Goal: Transaction & Acquisition: Purchase product/service

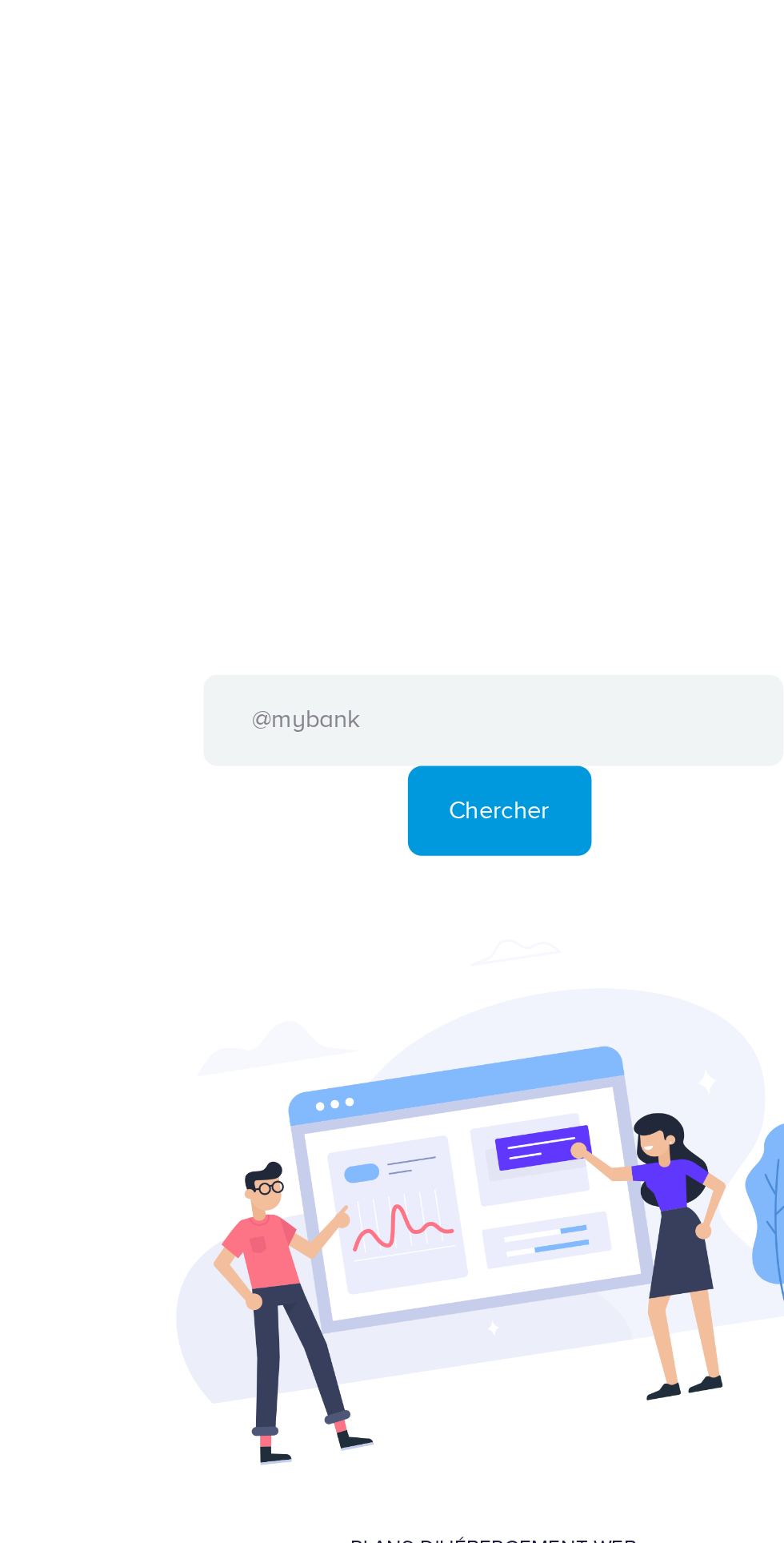
type input "@mybank"
click at [342, 975] on input "Chercher" at bounding box center [395, 1001] width 107 height 53
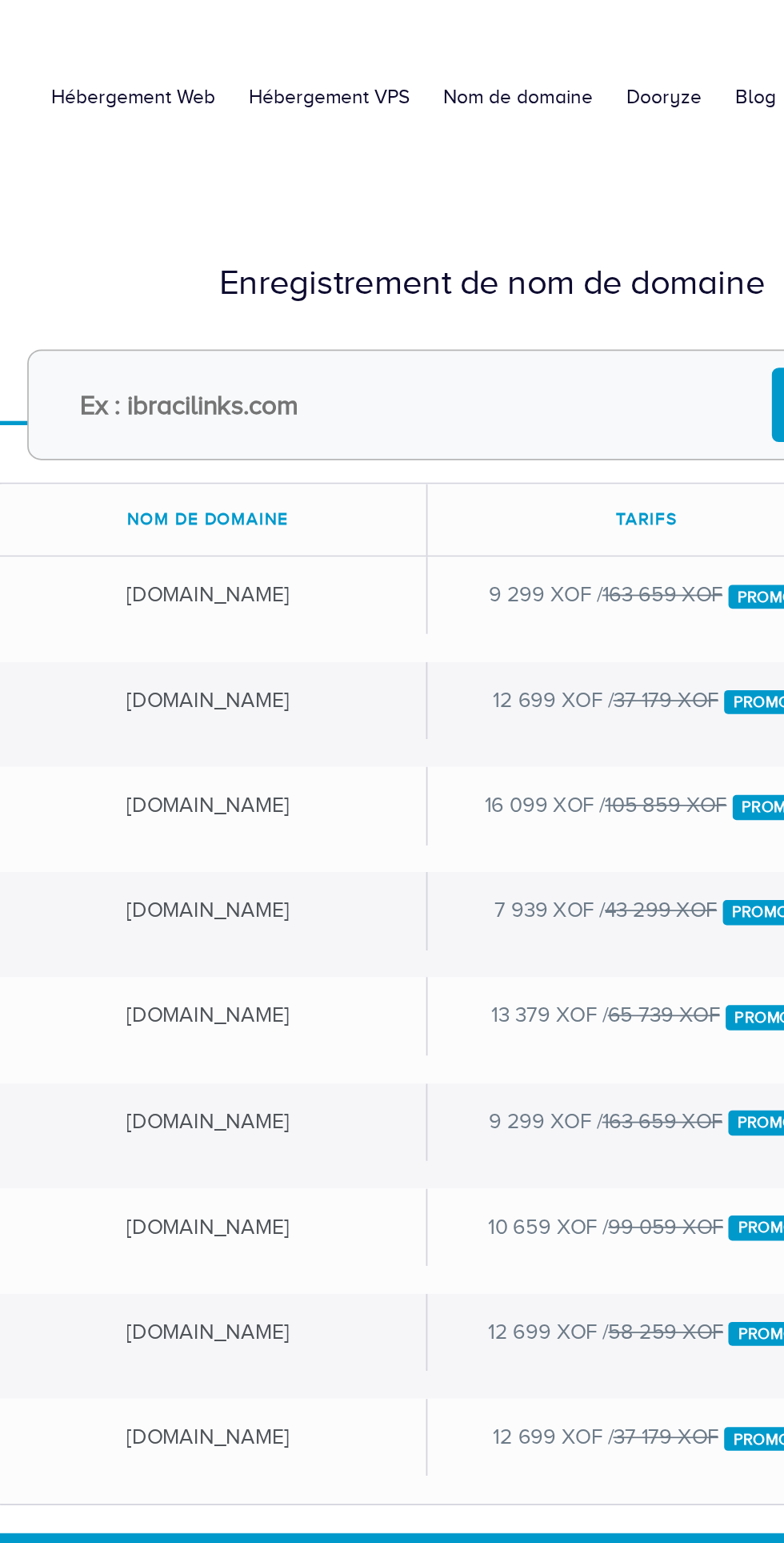
click at [285, 311] on input "text" at bounding box center [392, 310] width 532 height 64
type input "Mybanque"
click at [552, 288] on input "Chercher" at bounding box center [600, 309] width 96 height 42
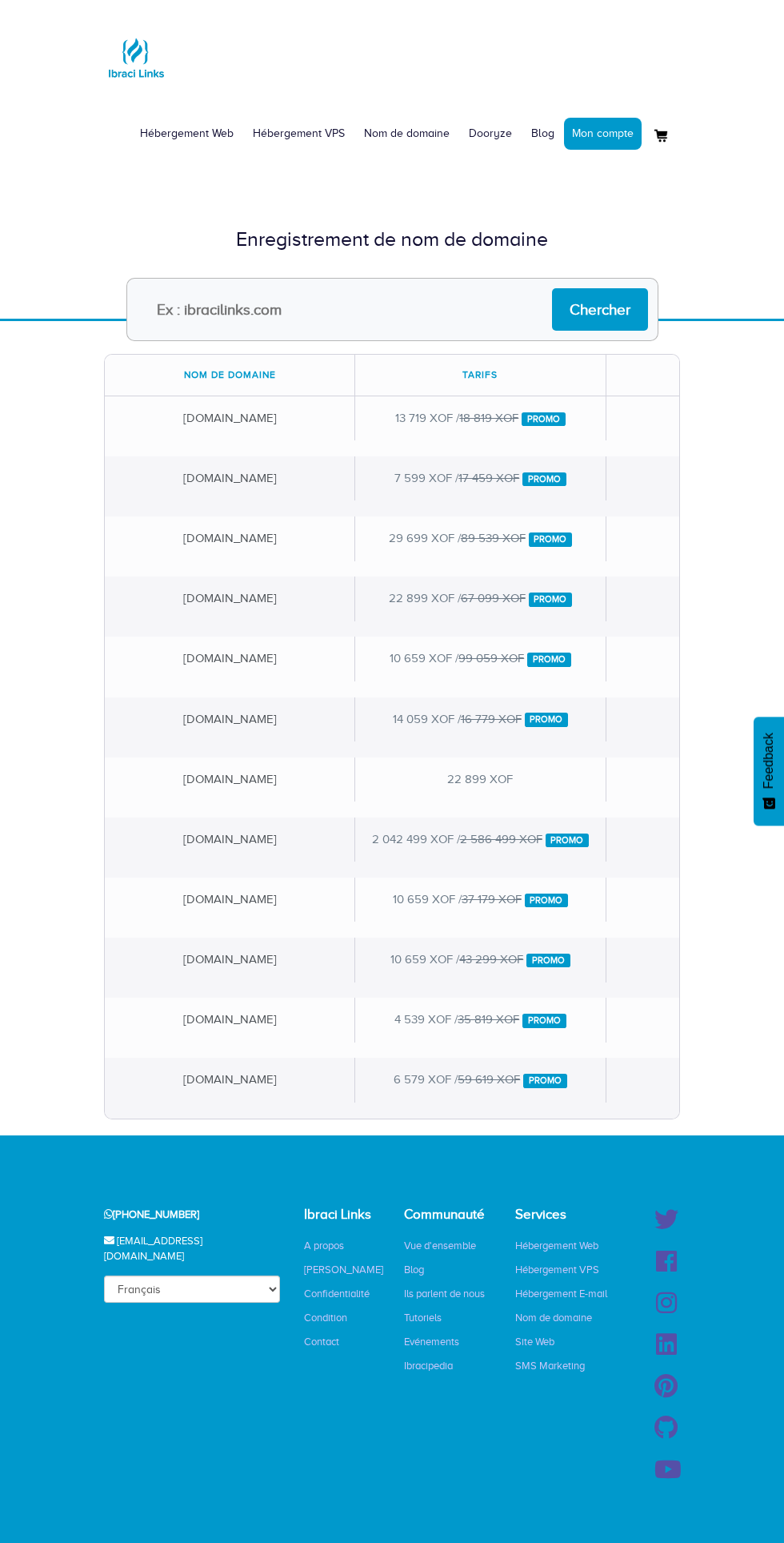
scroll to position [7, 0]
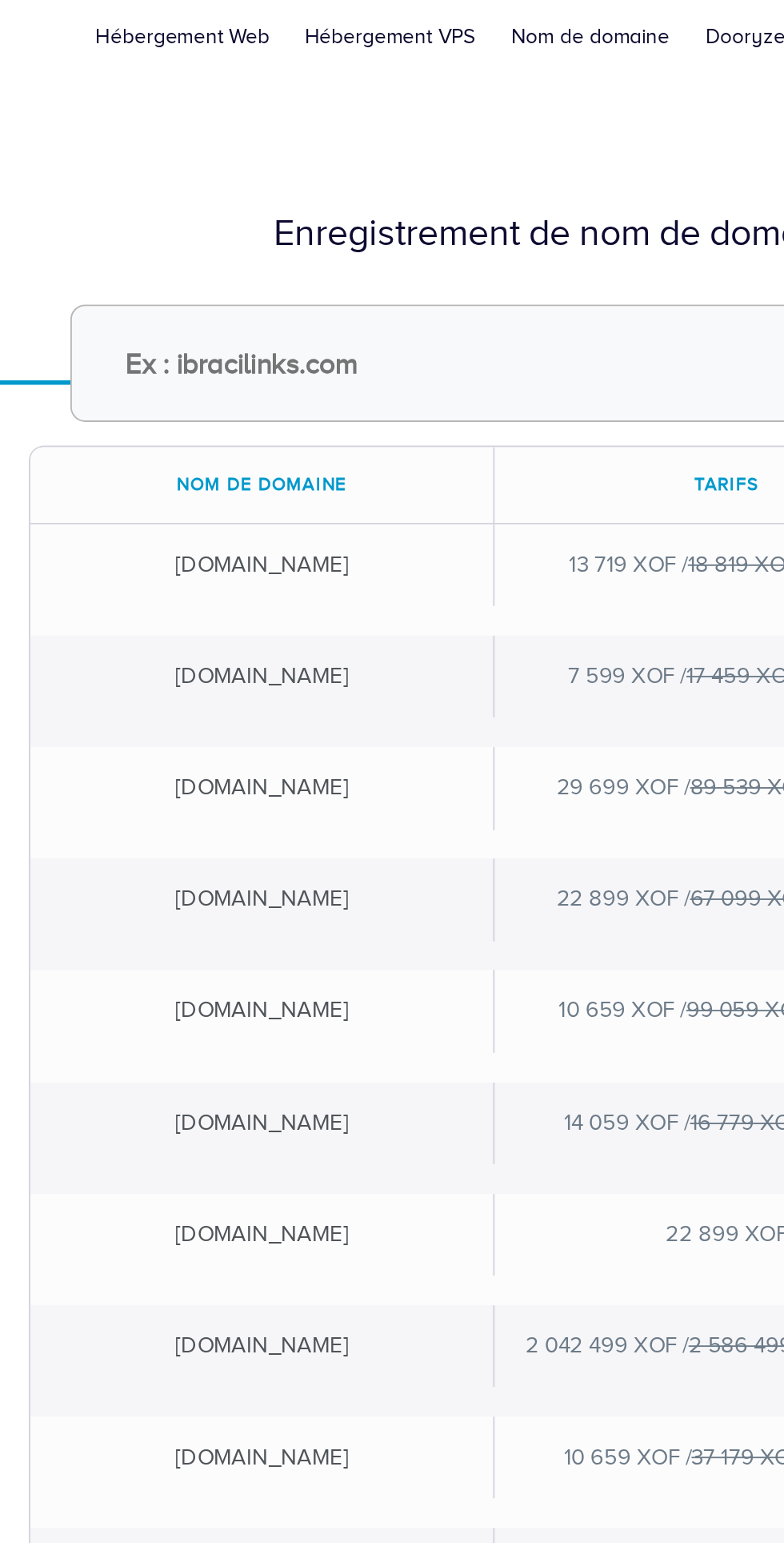
click at [319, 297] on input "text" at bounding box center [392, 303] width 532 height 64
type input "Onebank"
click at [552, 282] on input "Chercher" at bounding box center [600, 303] width 96 height 42
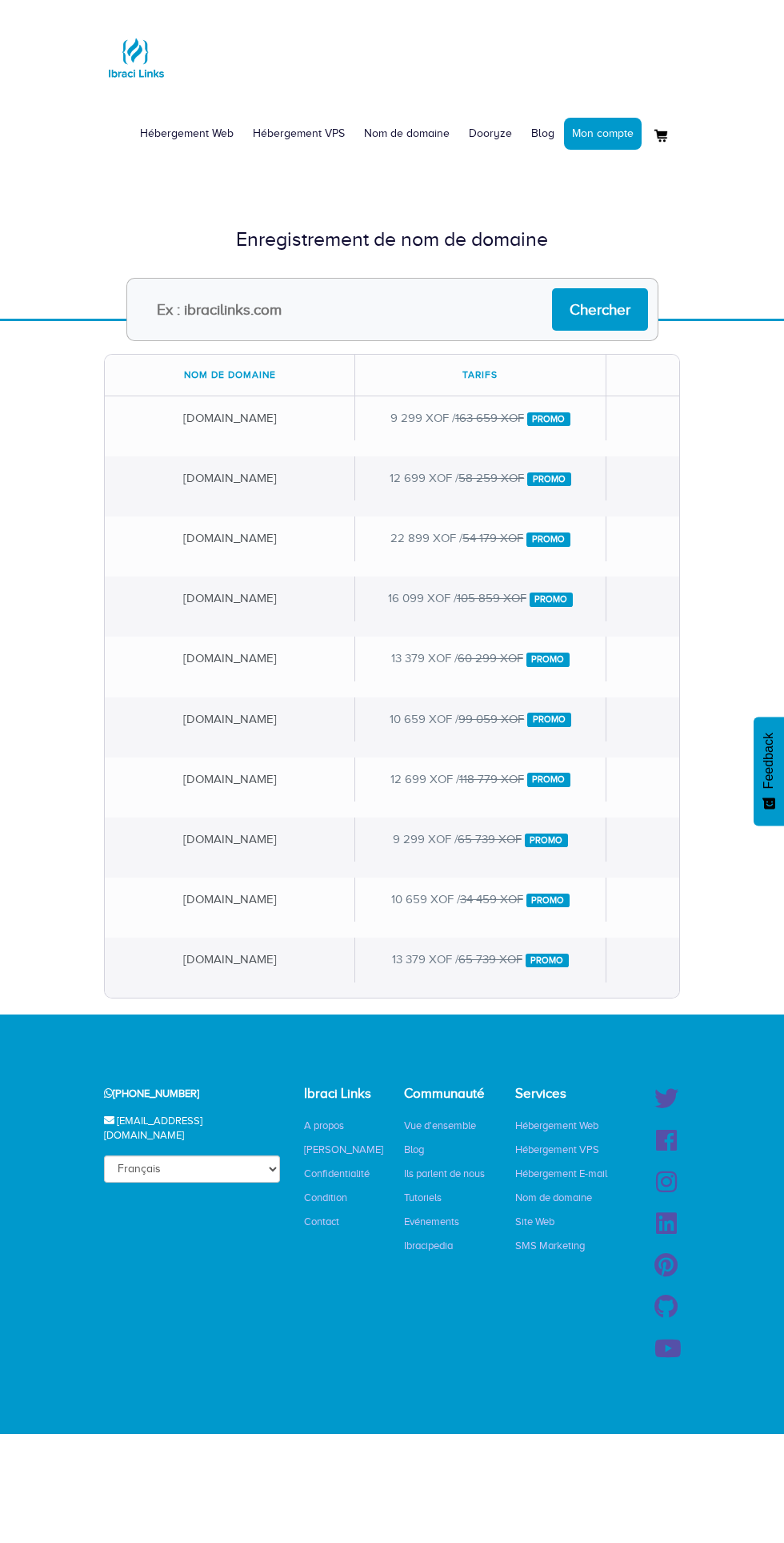
click at [385, 313] on input "text" at bounding box center [392, 310] width 532 height 64
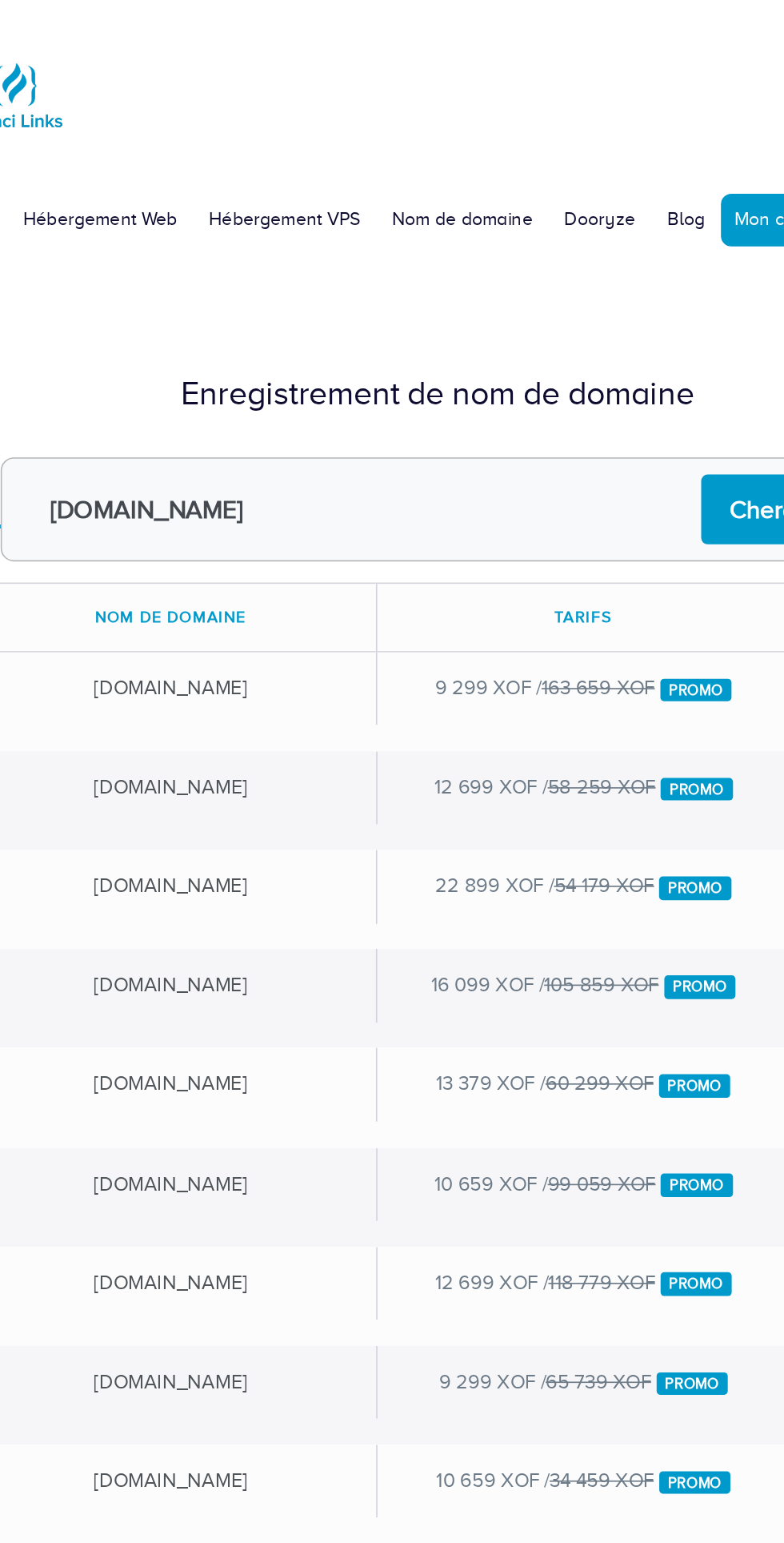
type input "Onebank.com"
click at [552, 288] on input "Chercher" at bounding box center [600, 309] width 96 height 42
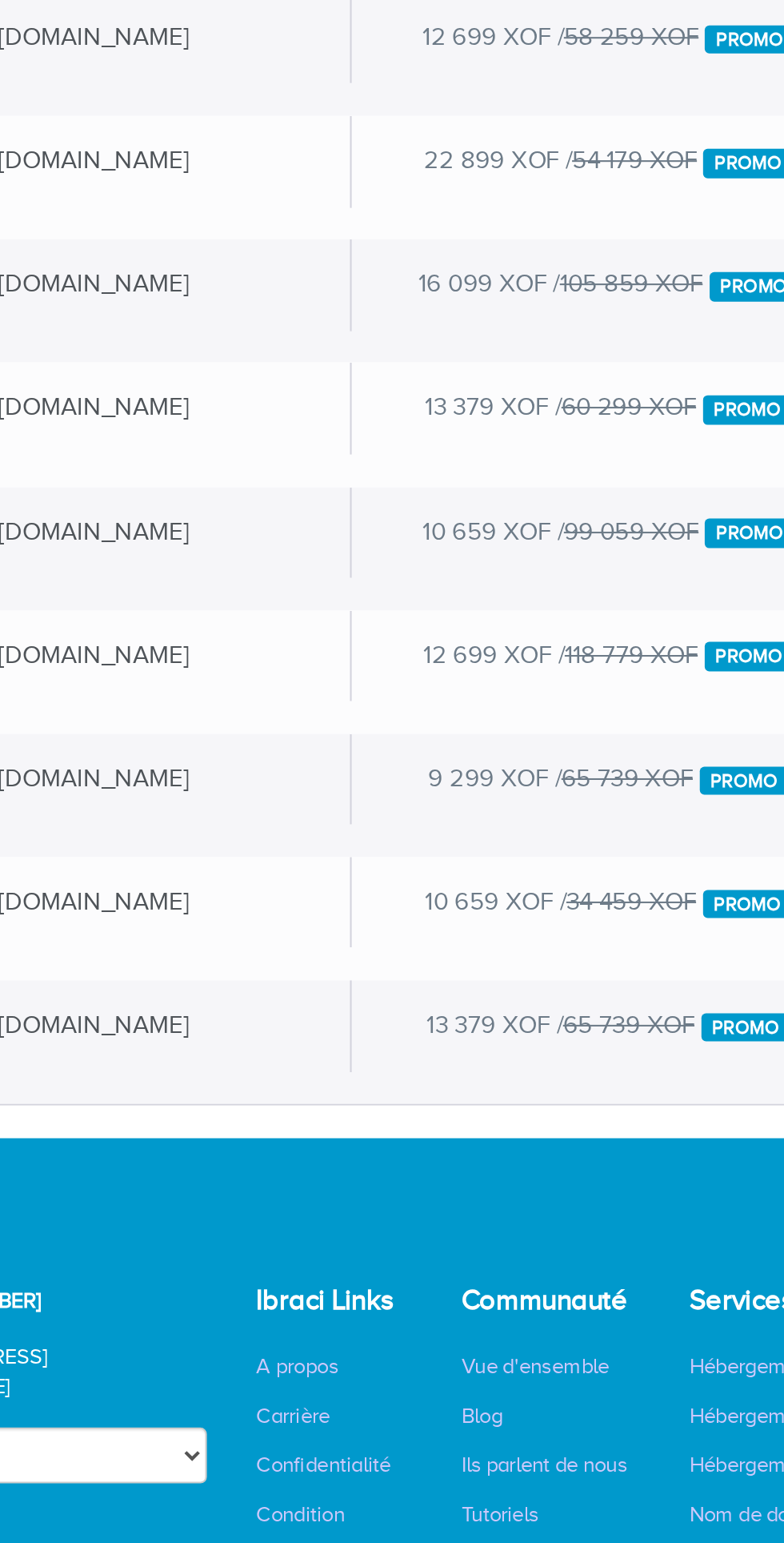
scroll to position [0, 6]
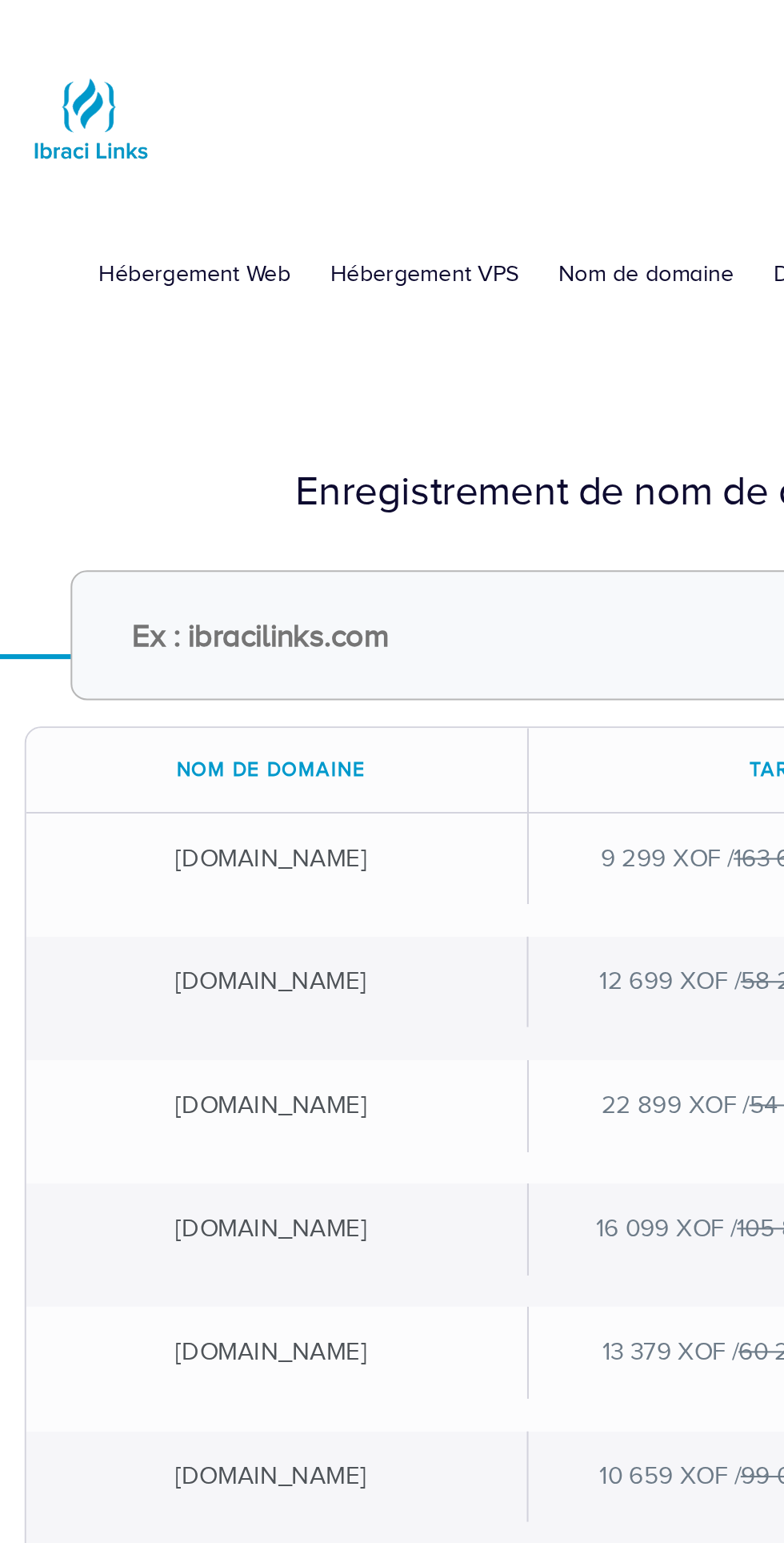
click at [271, 305] on input "text" at bounding box center [392, 310] width 532 height 64
type input "[DOMAIN_NAME]"
click at [552, 288] on input "Chercher" at bounding box center [600, 309] width 96 height 42
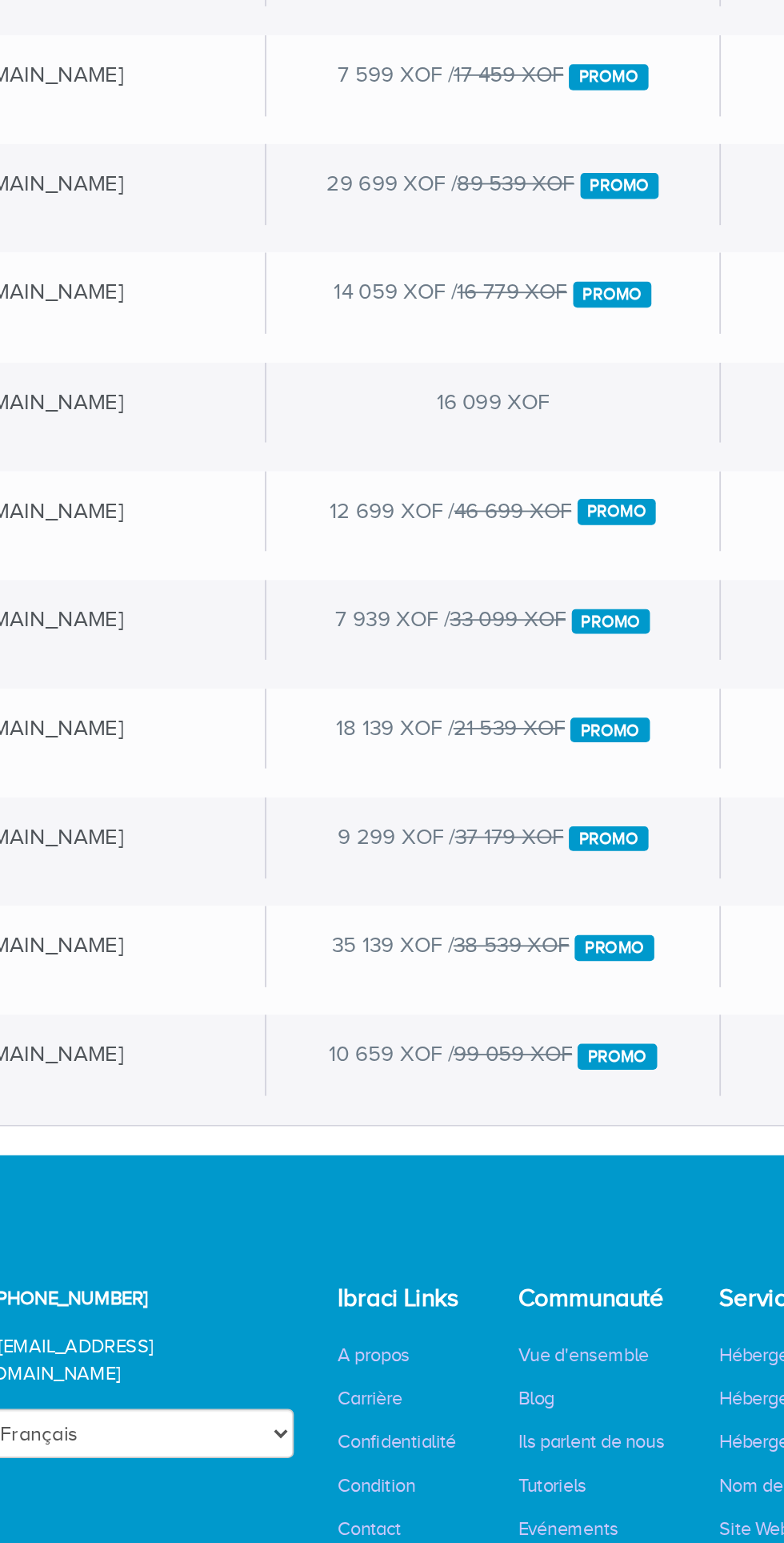
scroll to position [0, 94]
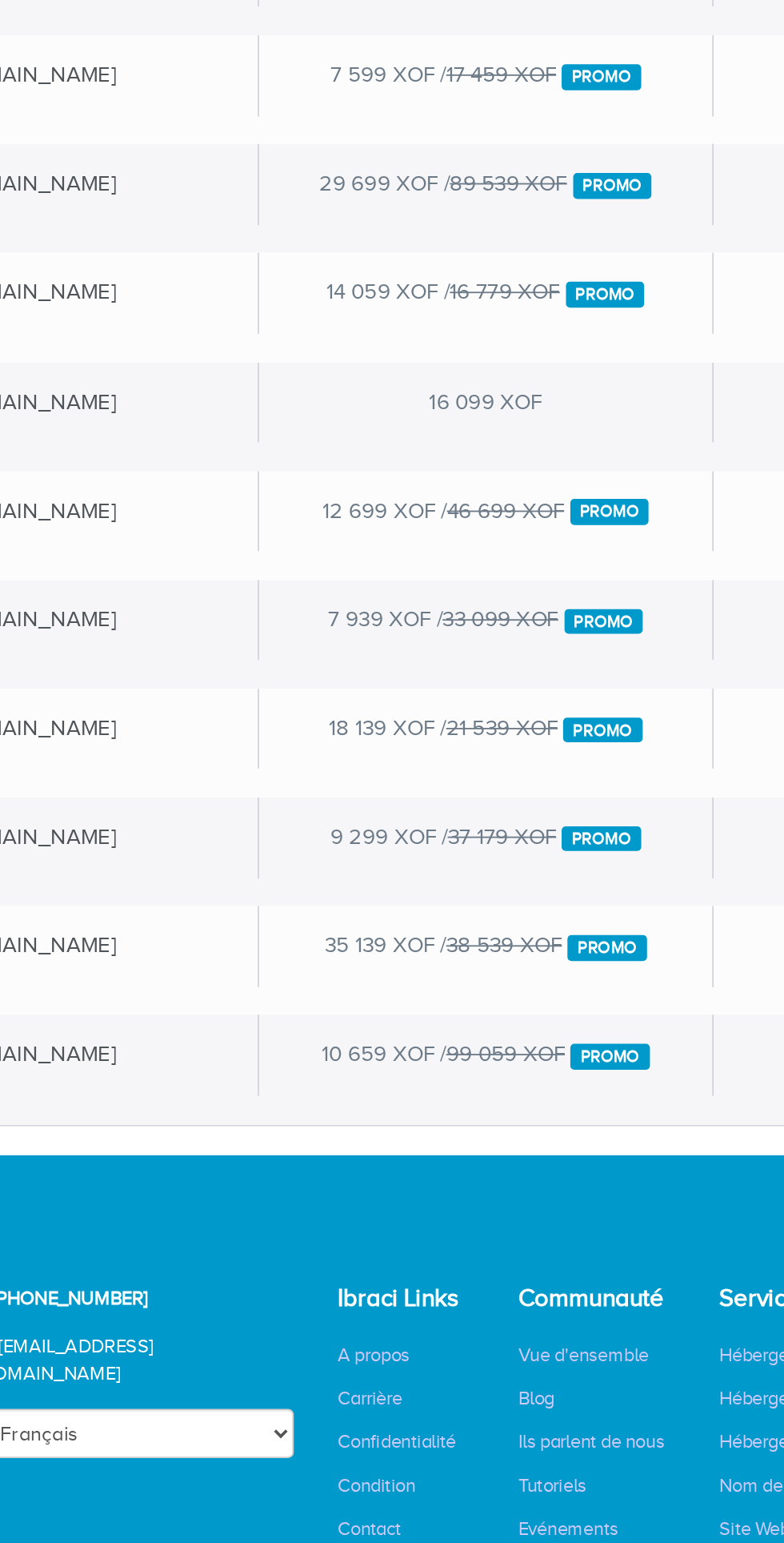
click at [454, 1069] on span "Promo" at bounding box center [455, 1069] width 44 height 14
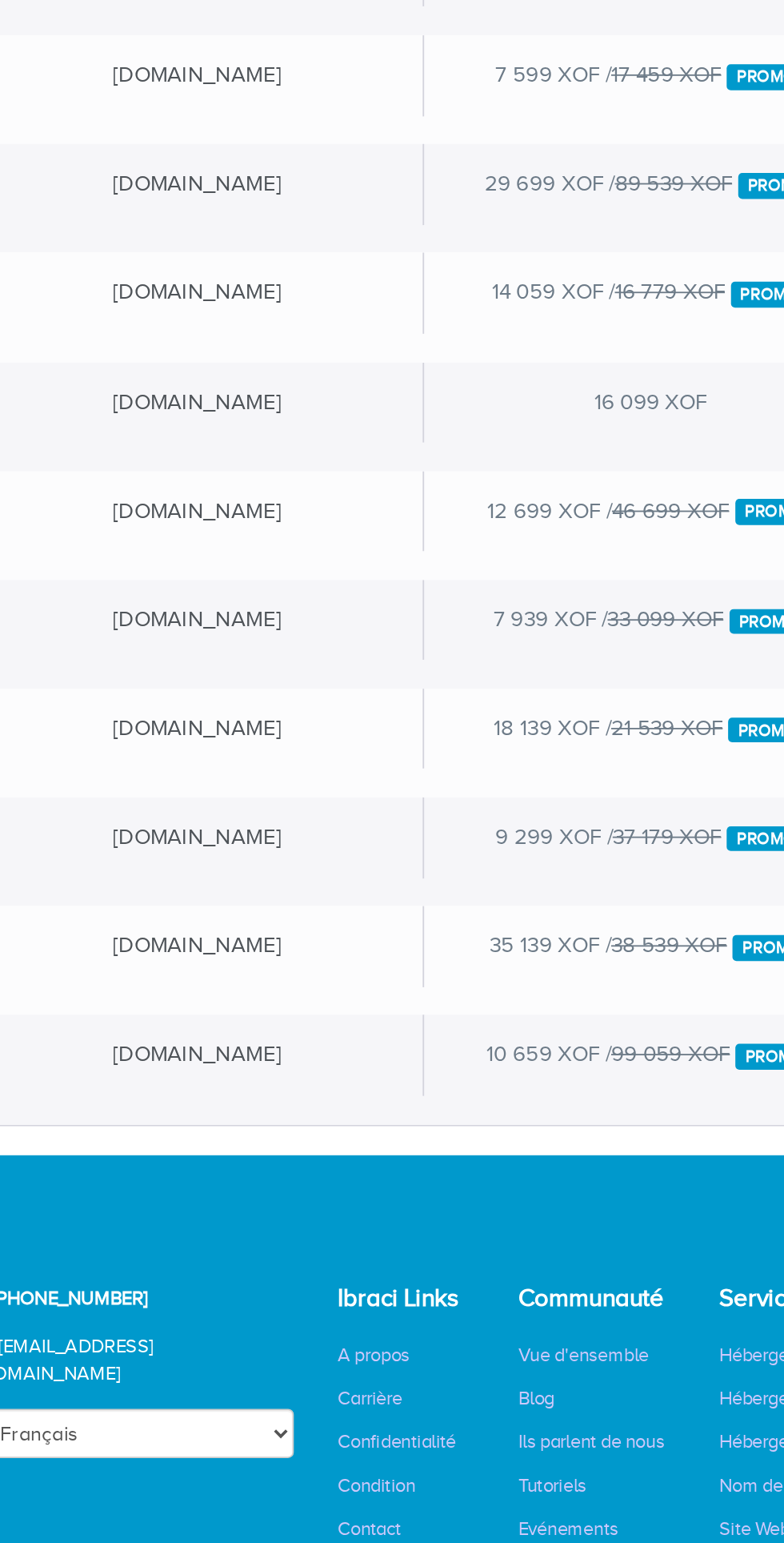
scroll to position [0, 0]
click at [284, 1070] on div "[DOMAIN_NAME]" at bounding box center [230, 1068] width 250 height 44
click at [438, 1074] on div "10 659 XOF / 99 059 XOF Promo" at bounding box center [480, 1068] width 250 height 44
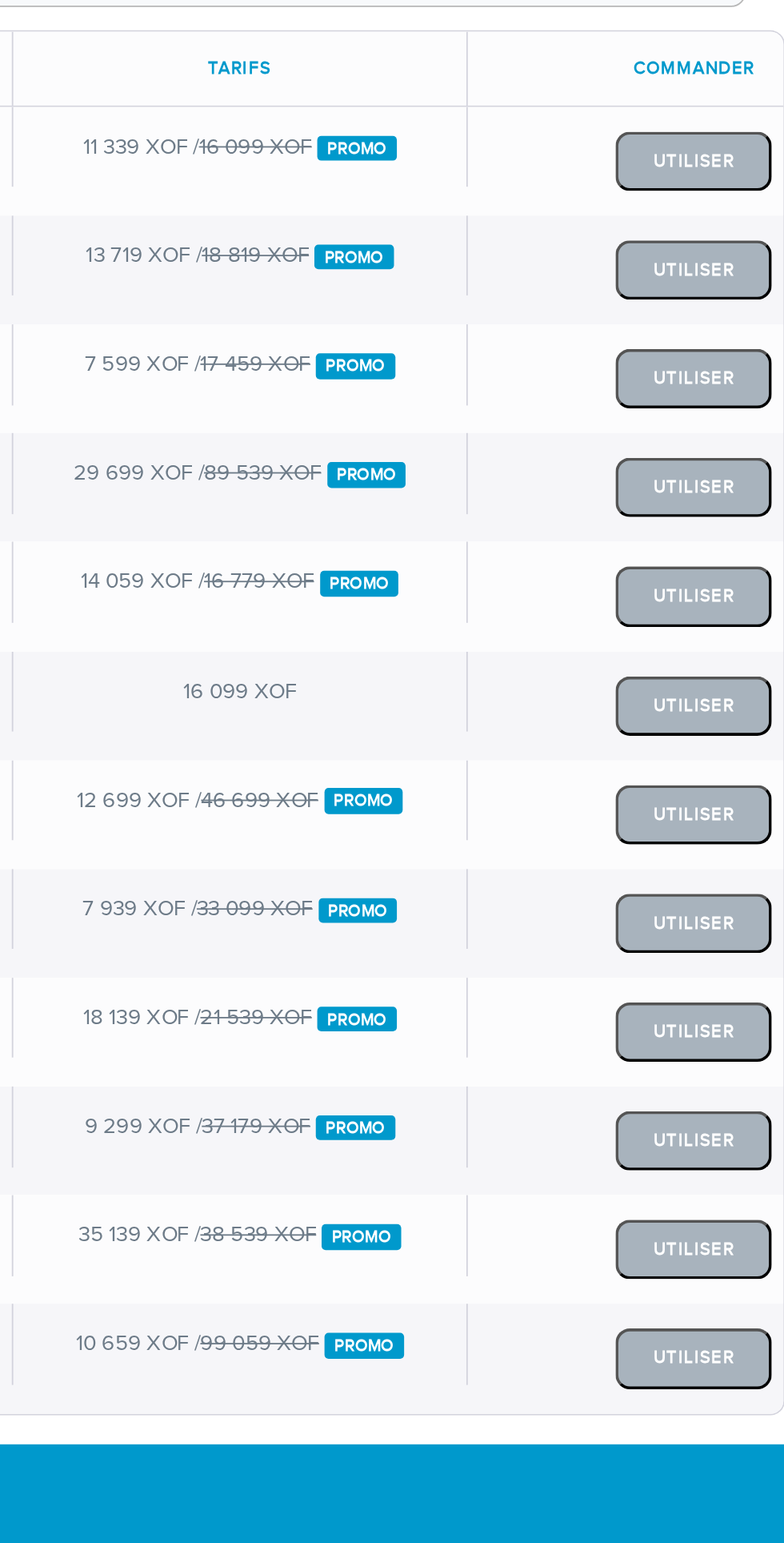
scroll to position [0, 93]
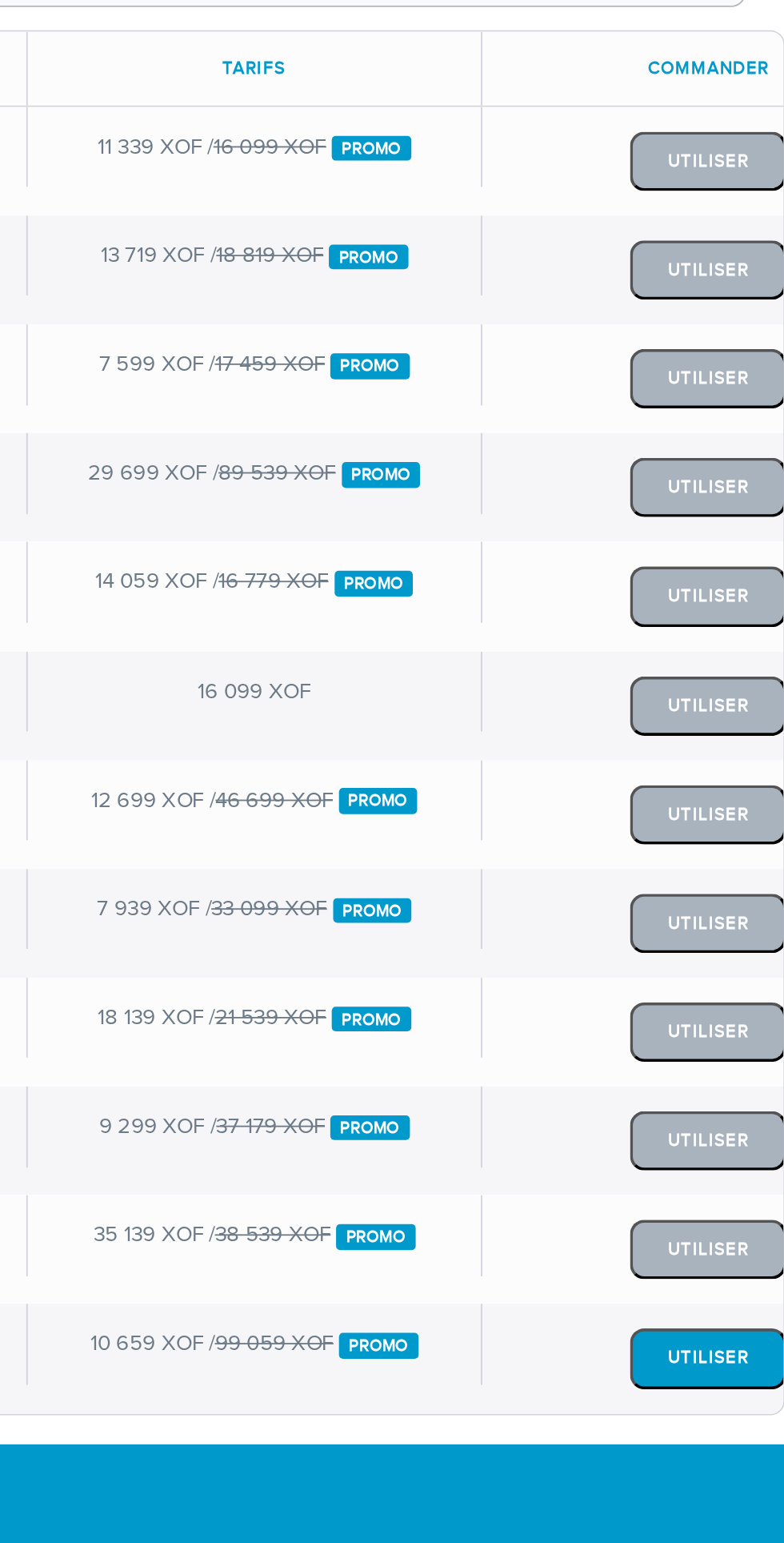
click at [646, 1083] on button "Utiliser" at bounding box center [638, 1088] width 87 height 33
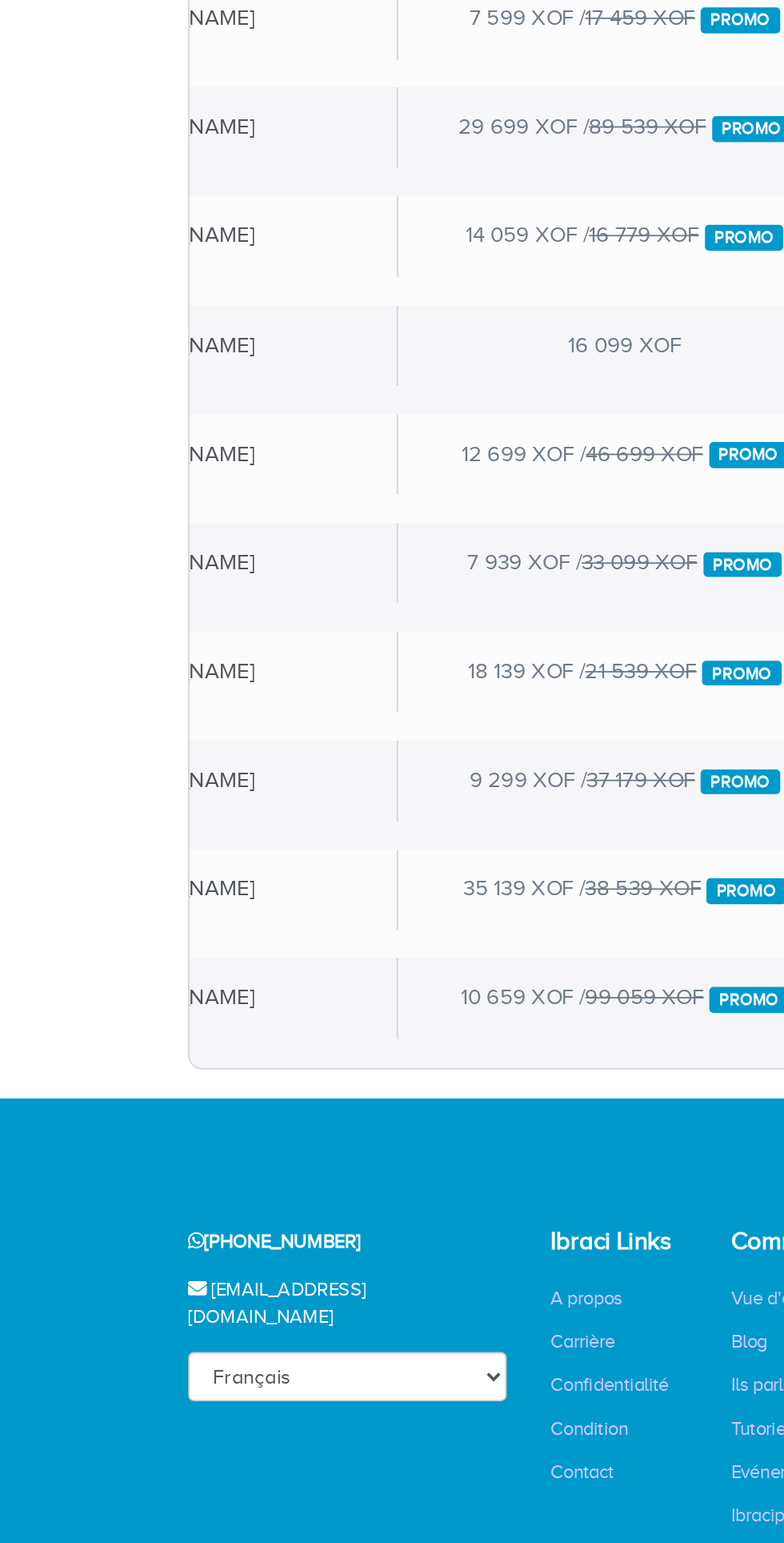
scroll to position [0, 174]
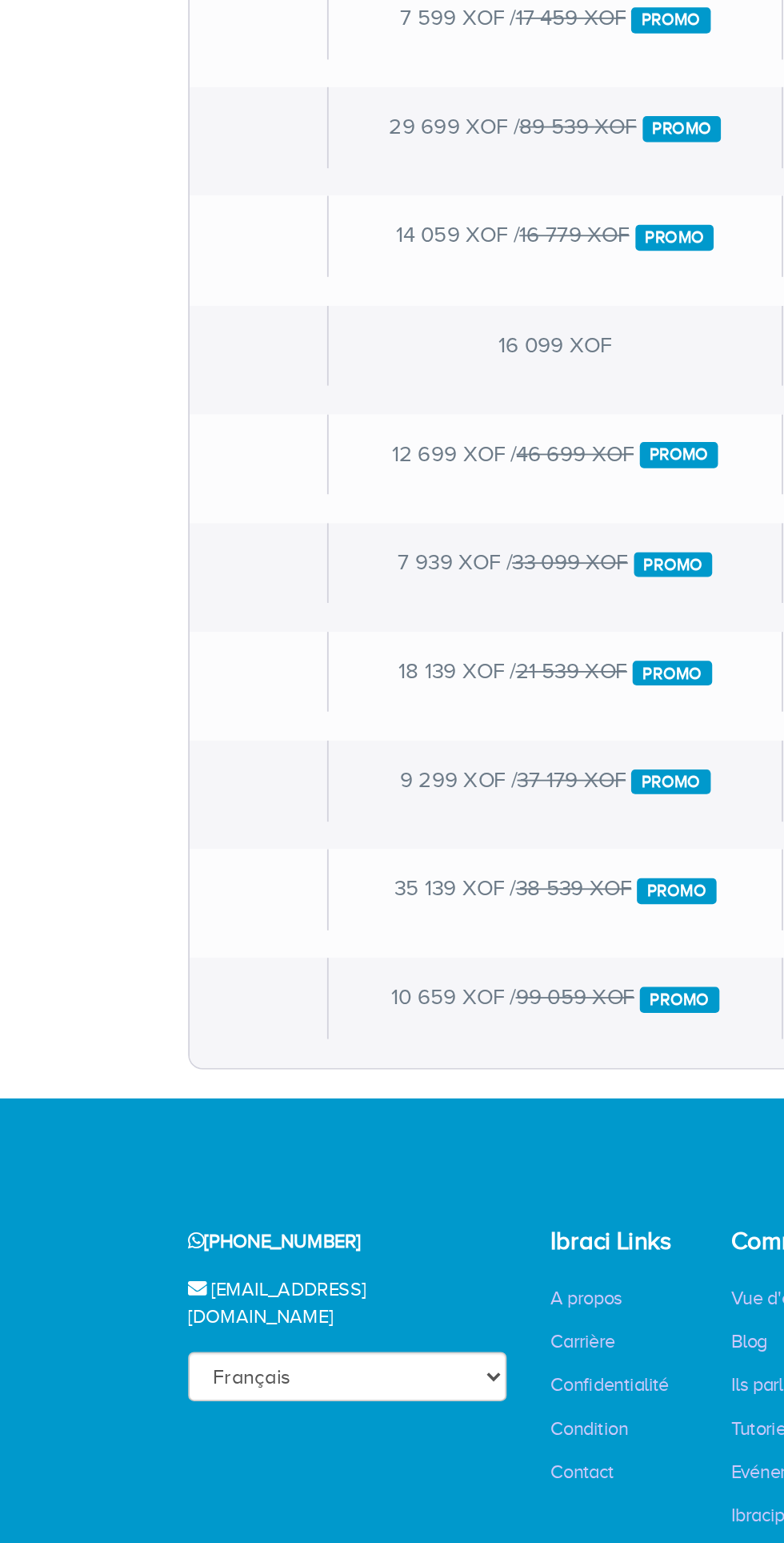
click at [387, 1086] on span "Promo" at bounding box center [376, 1081] width 44 height 14
click at [379, 1081] on span "Promo" at bounding box center [376, 1081] width 44 height 14
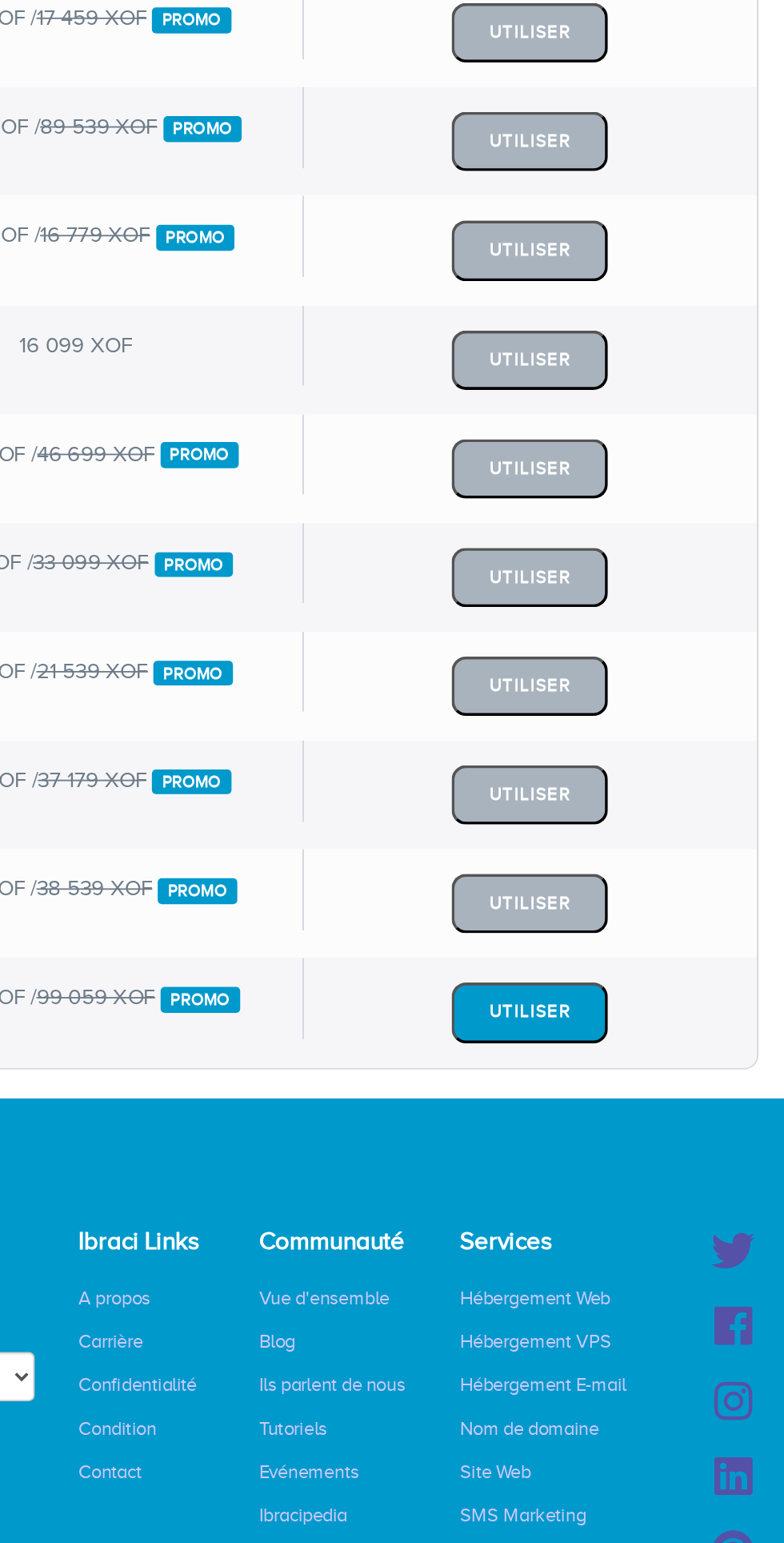
click at [571, 1094] on button "Utiliser" at bounding box center [554, 1088] width 87 height 33
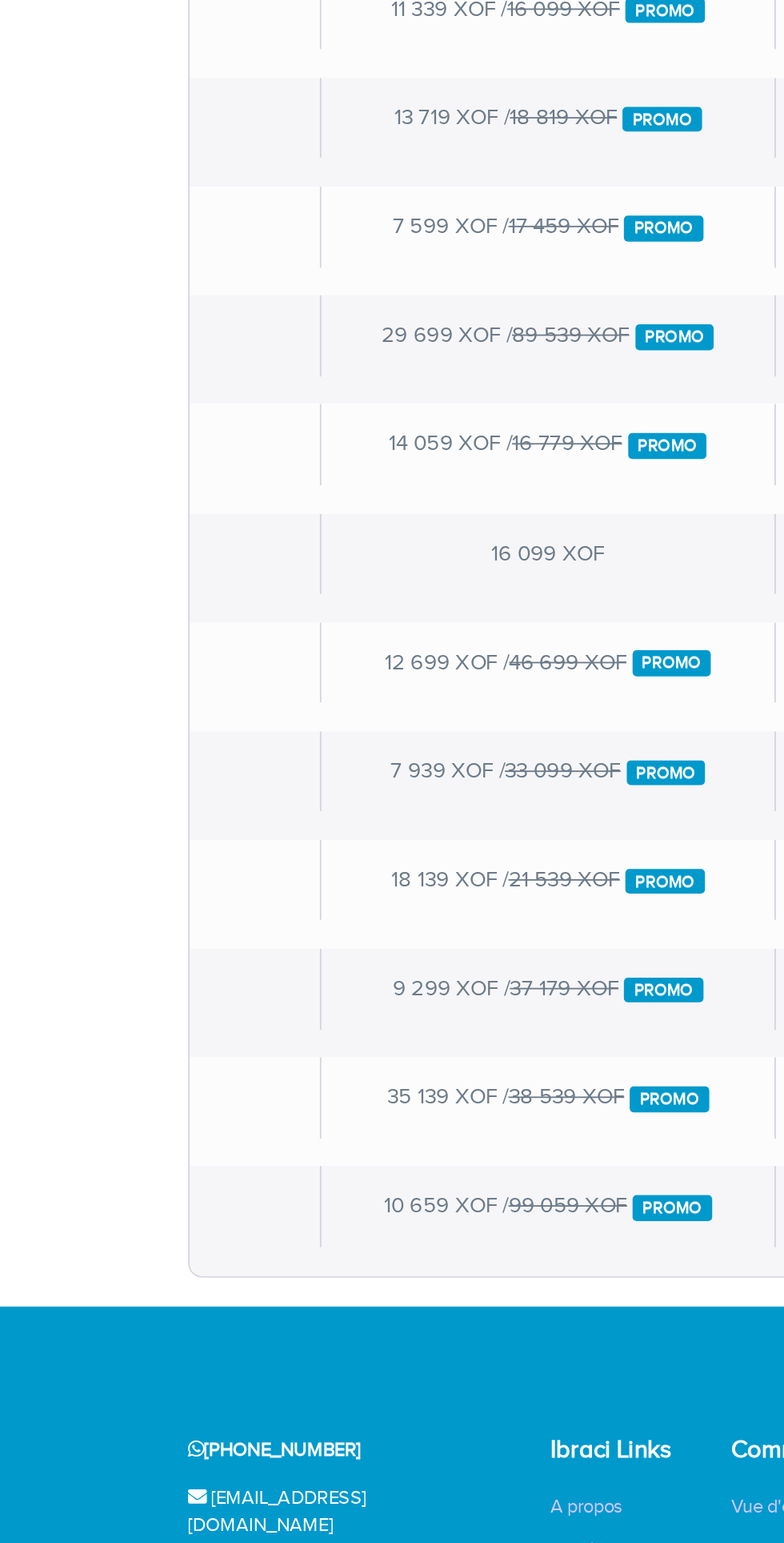
scroll to position [12, 0]
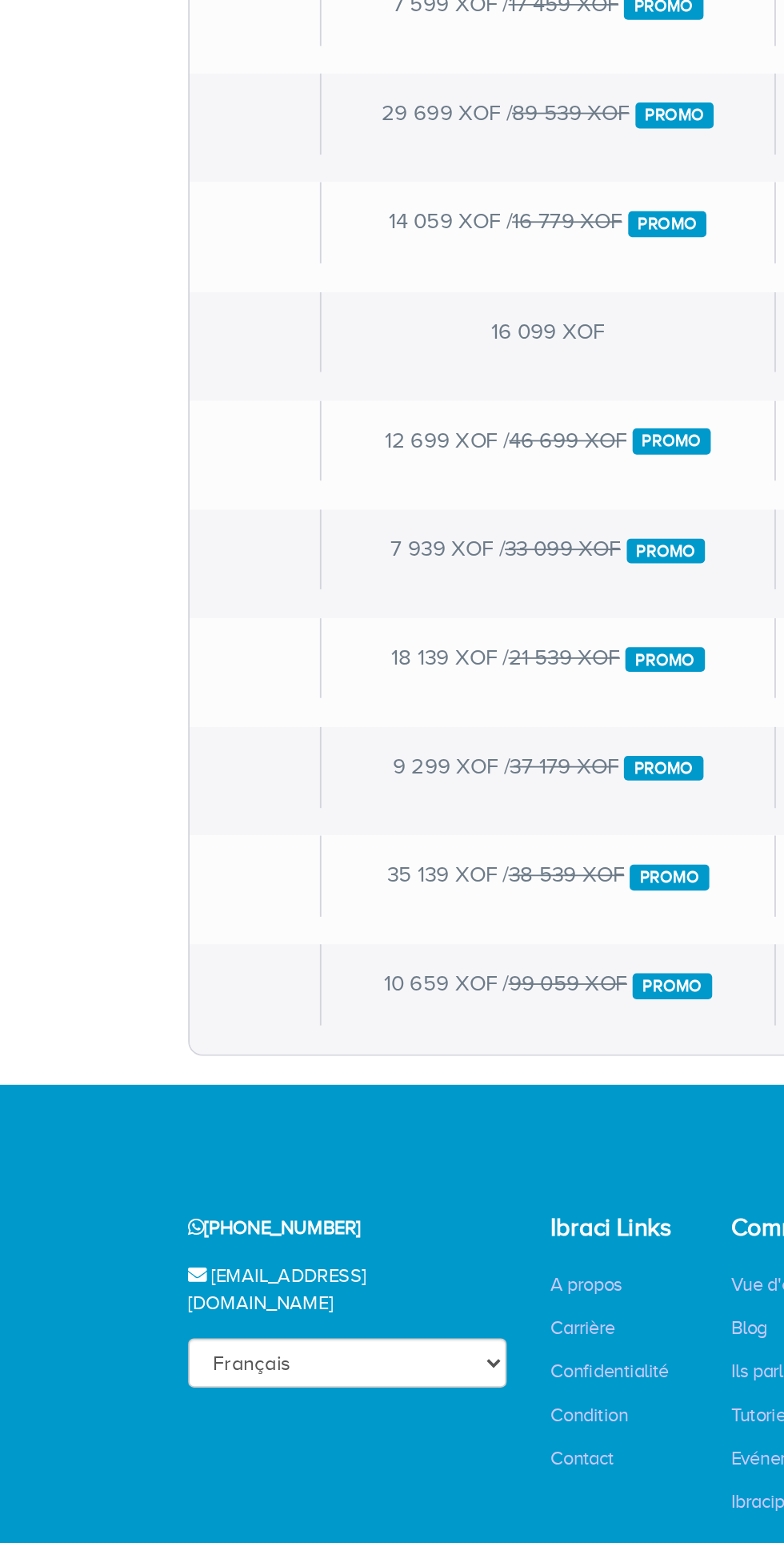
click at [379, 1060] on div "10 659 XOF / 99 059 XOF Promo" at bounding box center [303, 1068] width 250 height 44
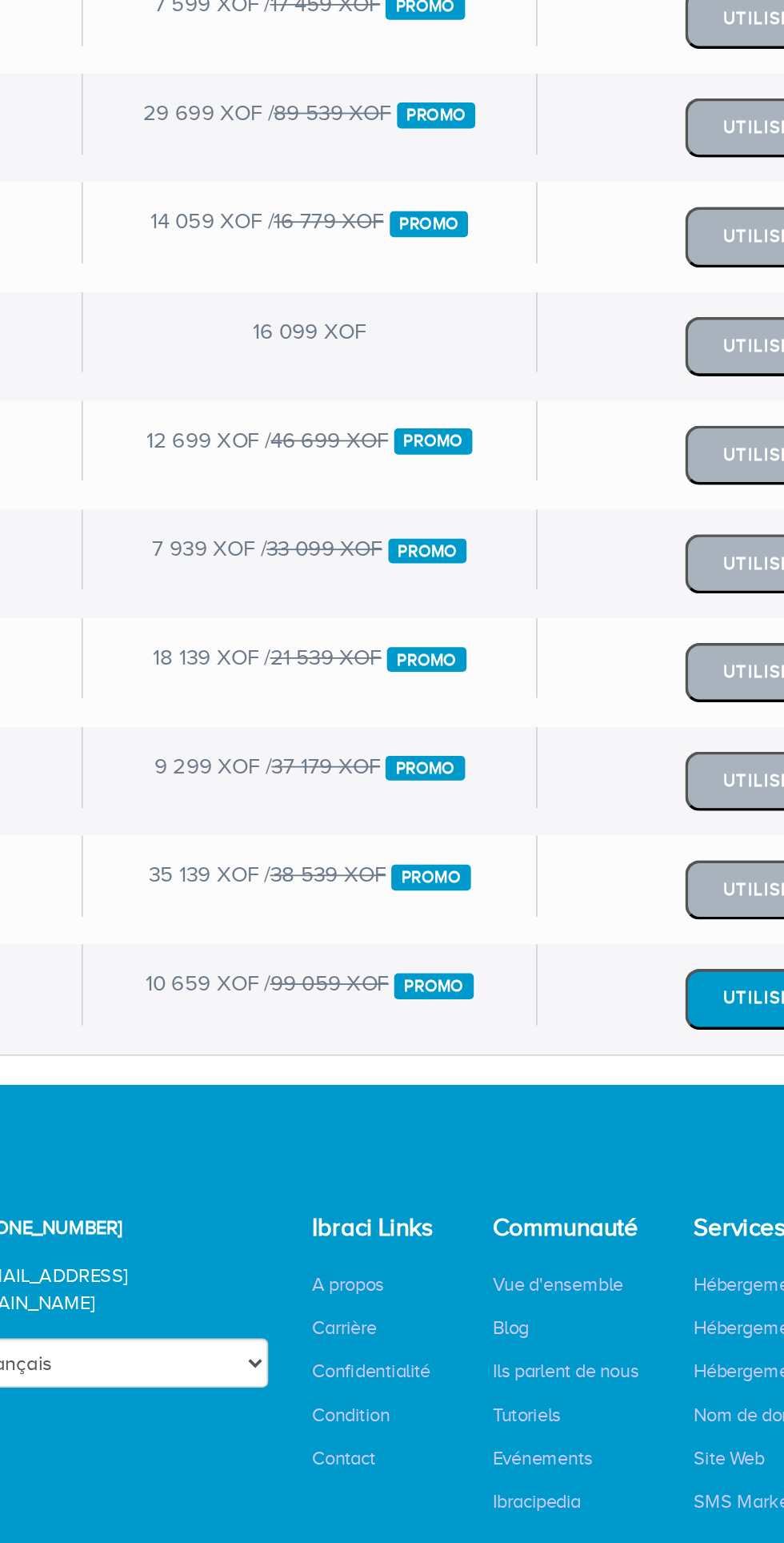
click at [540, 1070] on button "Utiliser" at bounding box center [554, 1076] width 87 height 33
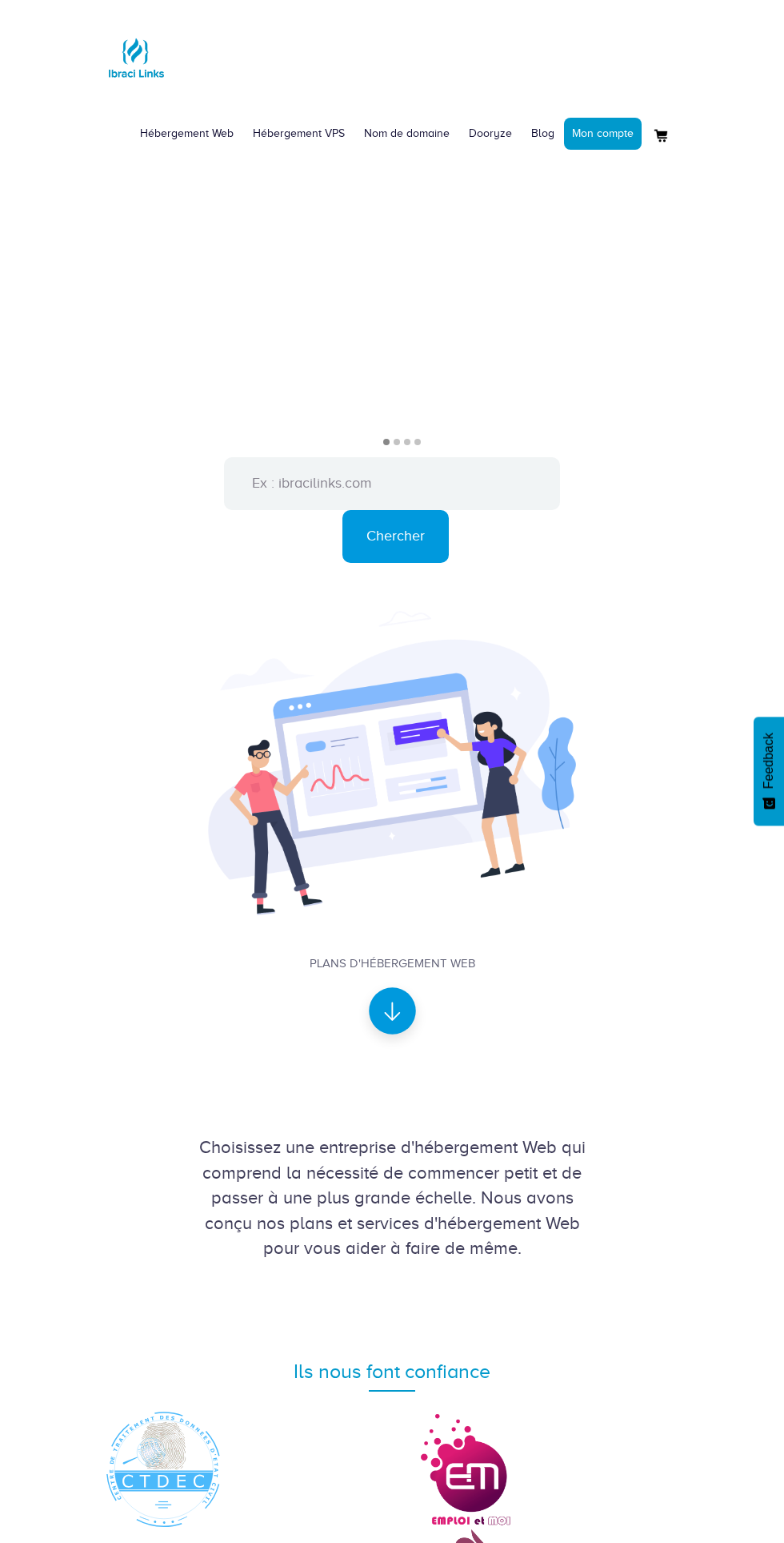
click at [317, 964] on div "Plans d'hébergement Web" at bounding box center [392, 963] width 165 height 16
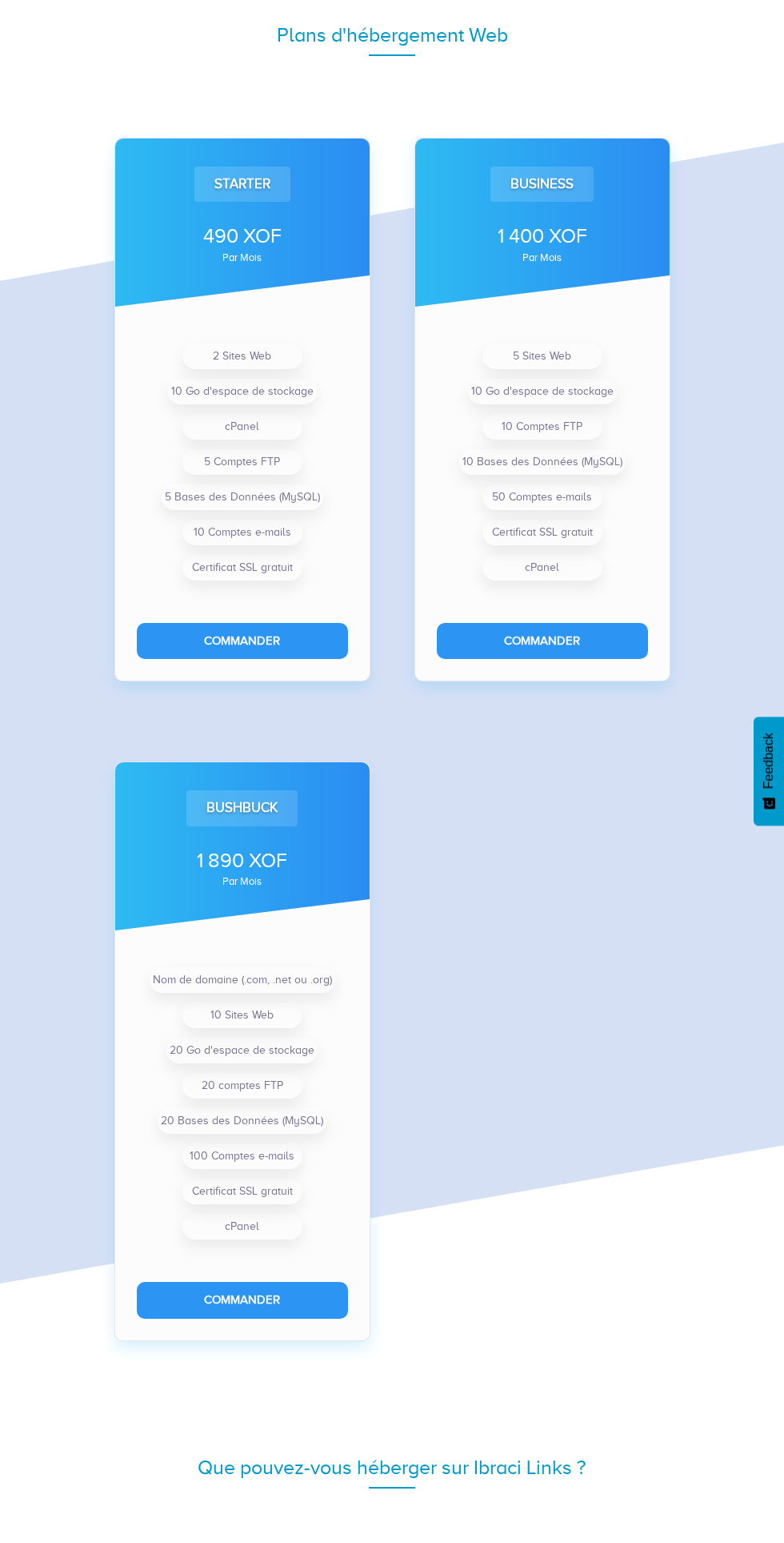
scroll to position [1660, 0]
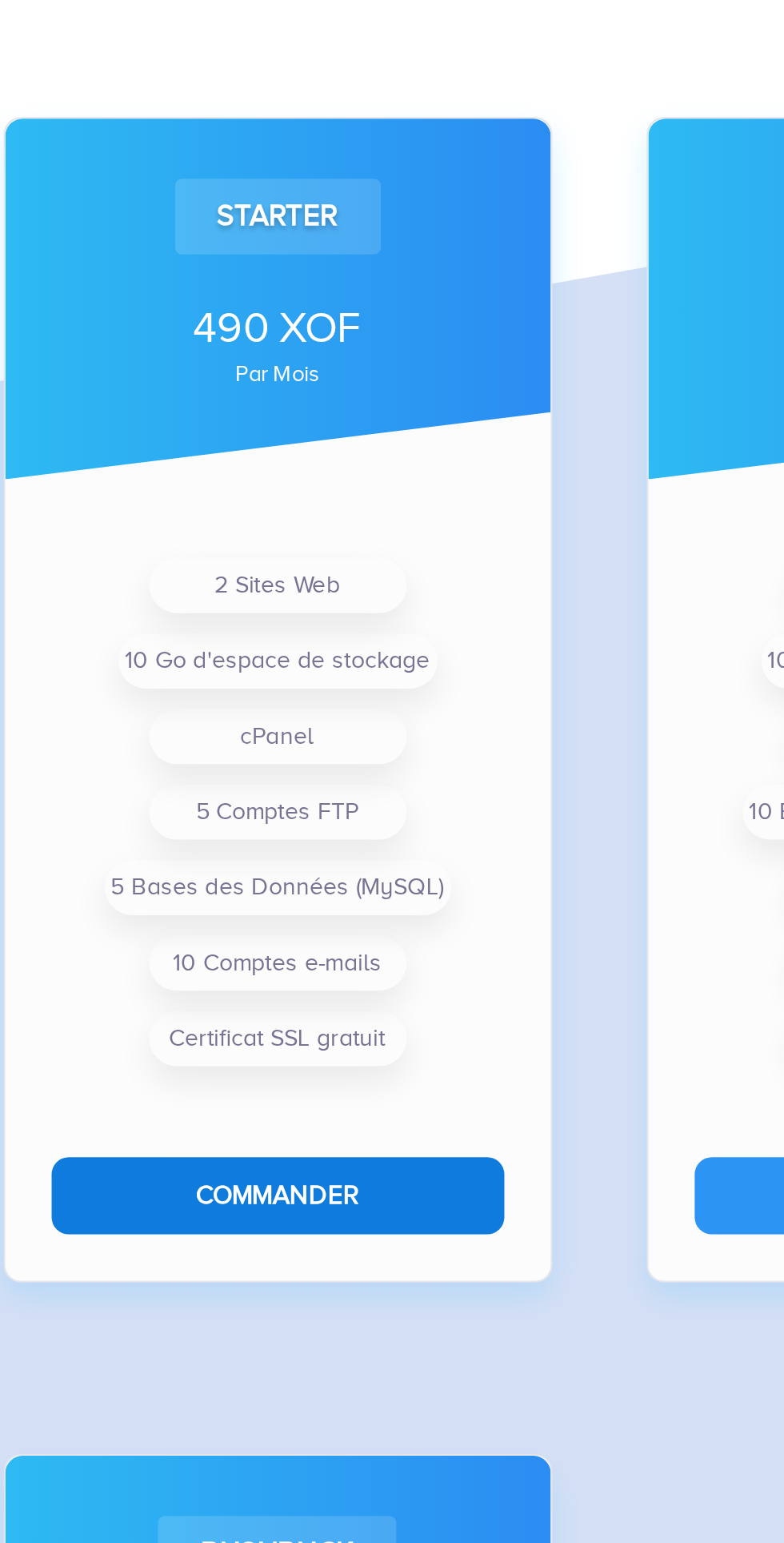
click at [293, 653] on button "Commander" at bounding box center [242, 651] width 212 height 36
